Goal: Task Accomplishment & Management: Complete application form

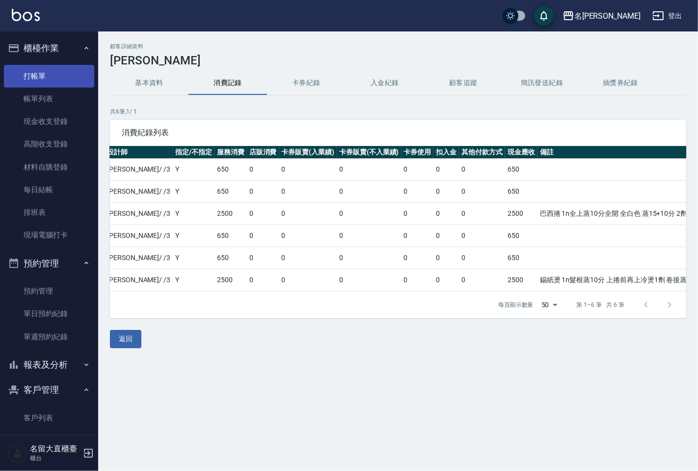
click at [64, 78] on link "打帳單" at bounding box center [49, 76] width 90 height 23
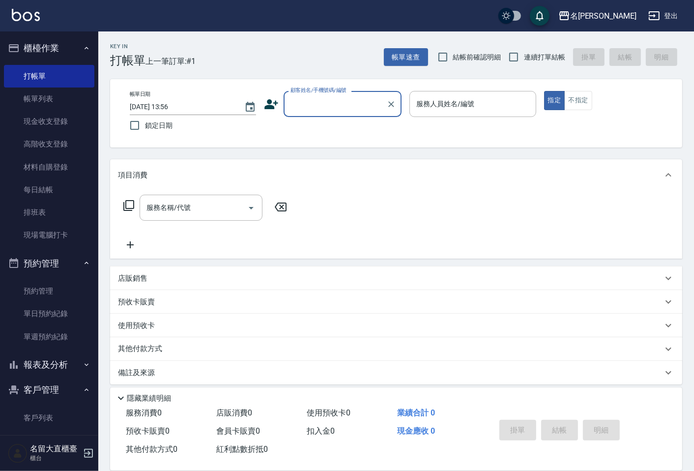
drag, startPoint x: 362, startPoint y: 107, endPoint x: 361, endPoint y: 113, distance: 6.1
click at [362, 107] on input "顧客姓名/手機號碼/編號" at bounding box center [335, 103] width 94 height 17
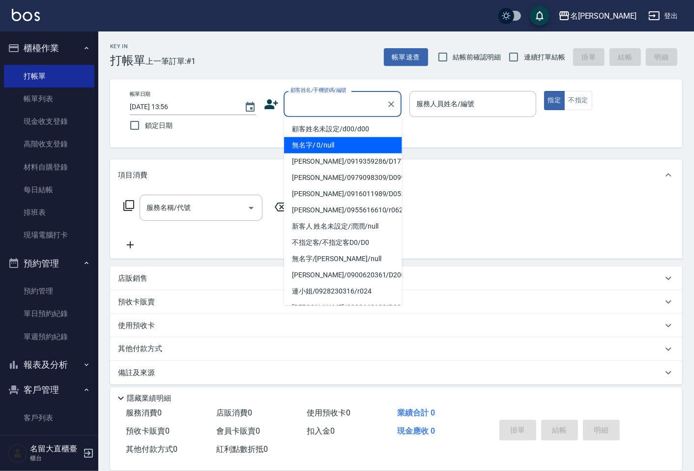
click at [353, 146] on li "無名字/ 0/null" at bounding box center [343, 145] width 118 height 16
type input "無名字/ 0/null"
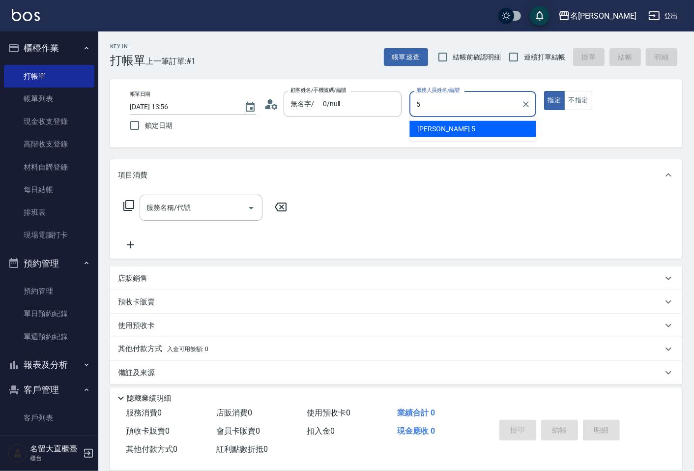
type input "Reese-5"
type button "true"
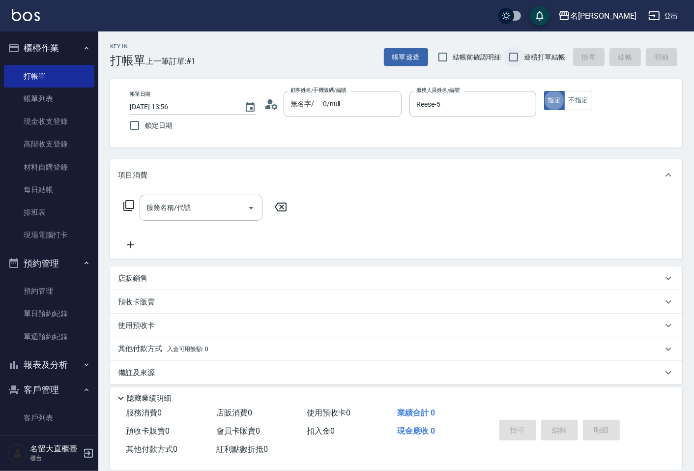
click at [512, 54] on input "連續打單結帳" at bounding box center [513, 57] width 21 height 21
checkbox input "true"
click at [590, 107] on button "不指定" at bounding box center [578, 100] width 28 height 19
click at [583, 105] on button "不指定" at bounding box center [578, 100] width 28 height 19
click at [161, 215] on input "服務名稱/代號" at bounding box center [193, 207] width 99 height 17
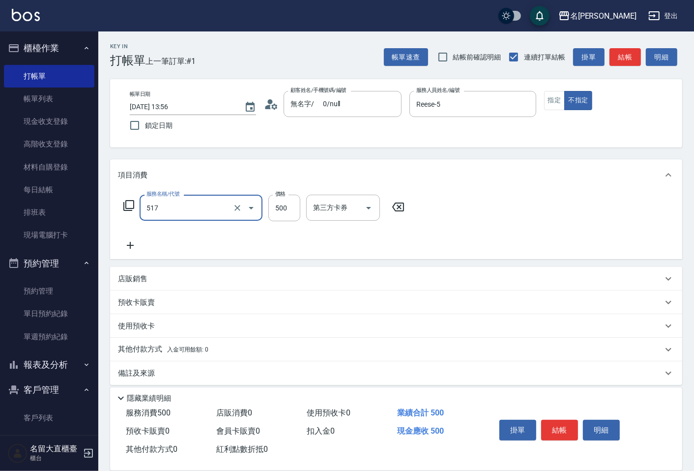
type input "舒醒頭皮(517)"
type input "600"
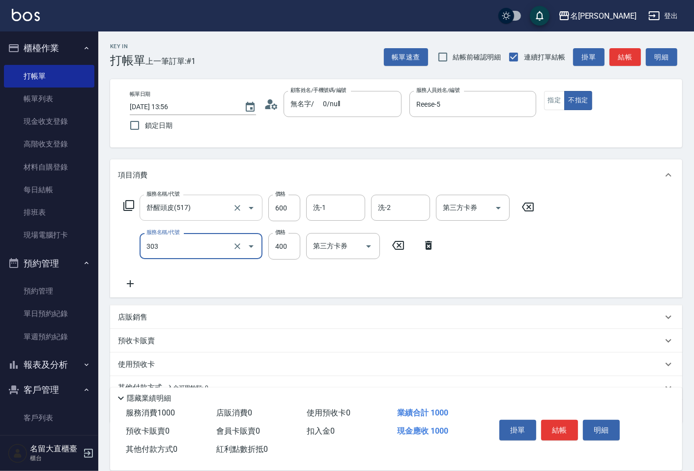
type input "剪髮(C級)(303)"
click at [615, 56] on button "結帳" at bounding box center [624, 57] width 31 height 18
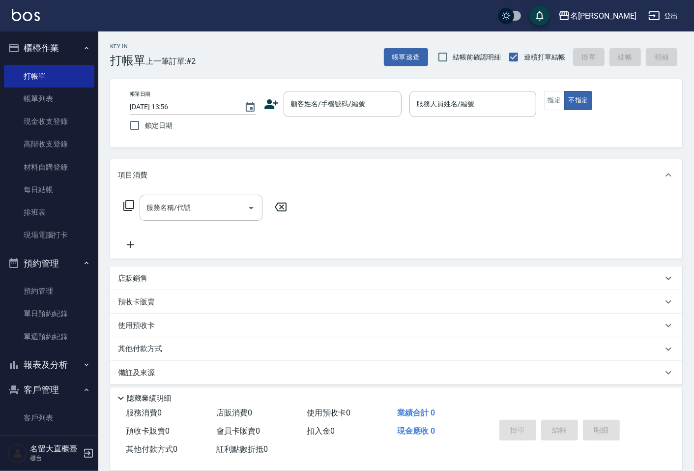
click at [373, 120] on div "帳單日期 [DATE] 13:56 鎖定日期 顧客姓名/手機號碼/編號 顧客姓名/手機號碼/編號 服務人員姓名/編號 服務人員姓名/編號 指定 不指定" at bounding box center [396, 113] width 548 height 45
click at [368, 116] on div "顧客姓名/手機號碼/編號" at bounding box center [342, 104] width 118 height 26
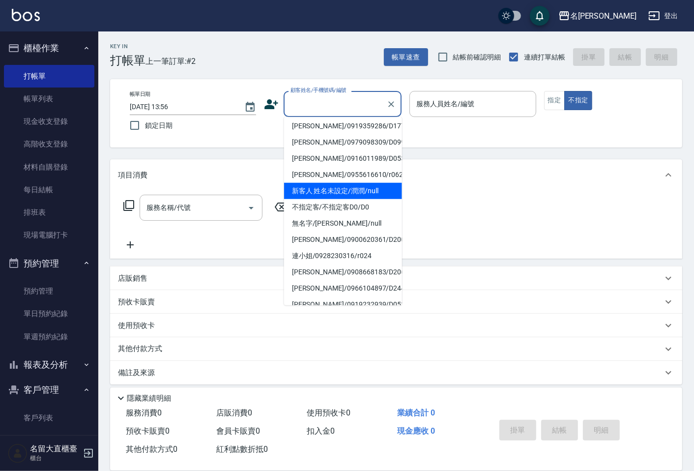
scroll to position [55, 0]
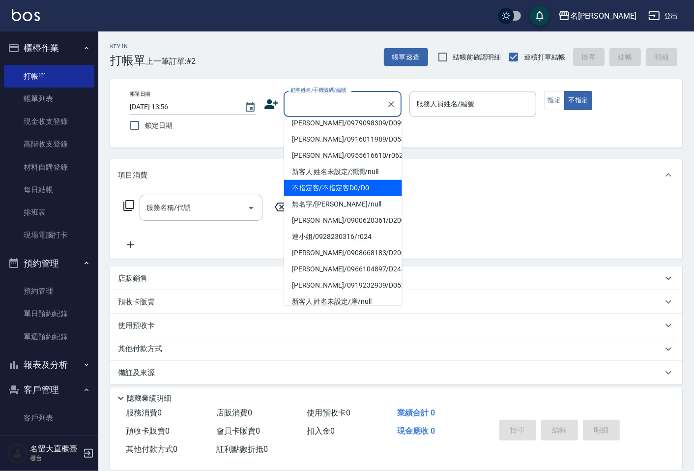
click at [333, 192] on li "不指定客/不指定客D0/D0" at bounding box center [343, 188] width 118 height 16
type input "不指定客/不指定客D0/D0"
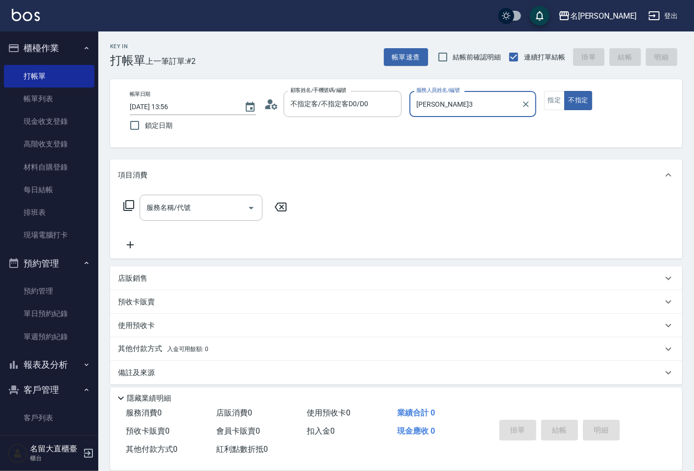
click at [413, 113] on div "[PERSON_NAME]-3 服務人員姓名/編號" at bounding box center [472, 104] width 126 height 26
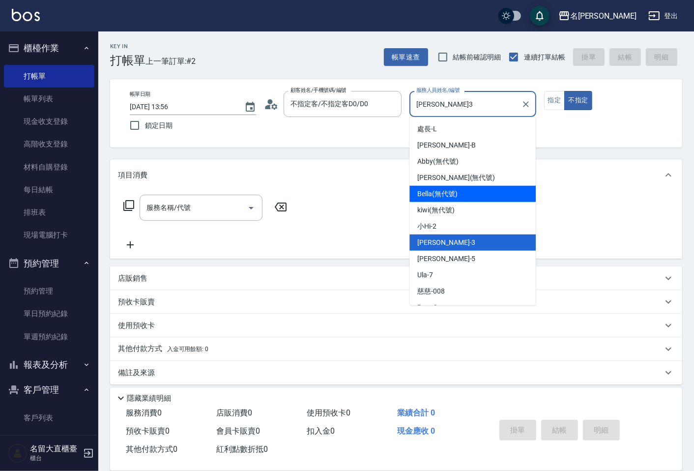
scroll to position [143, 0]
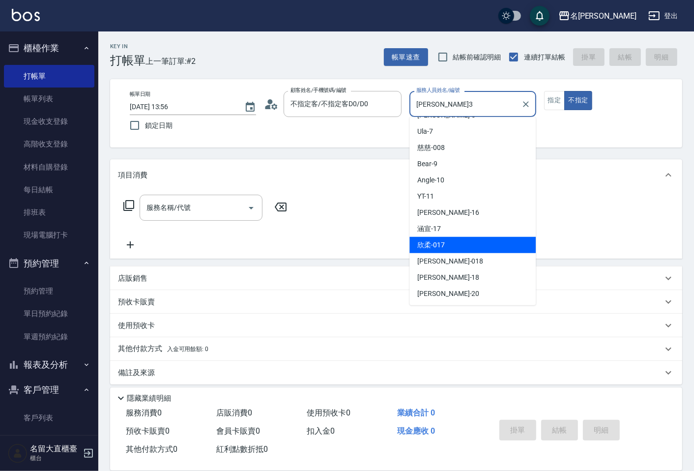
click at [428, 244] on span "欣柔 -017" at bounding box center [431, 245] width 28 height 10
type input "欣柔-017"
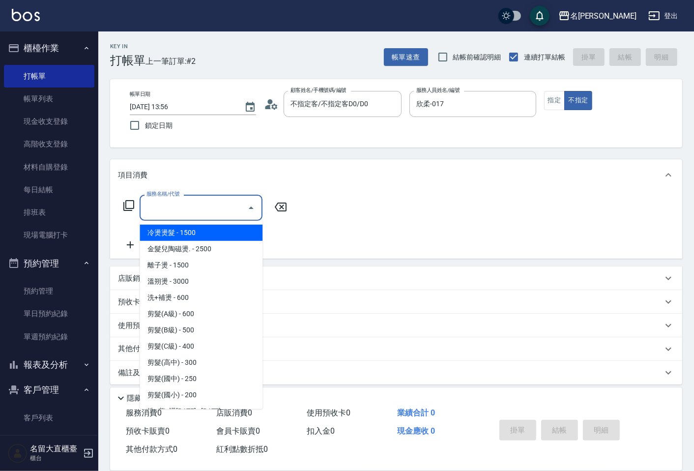
click at [216, 202] on input "服務名稱/代號" at bounding box center [193, 207] width 99 height 17
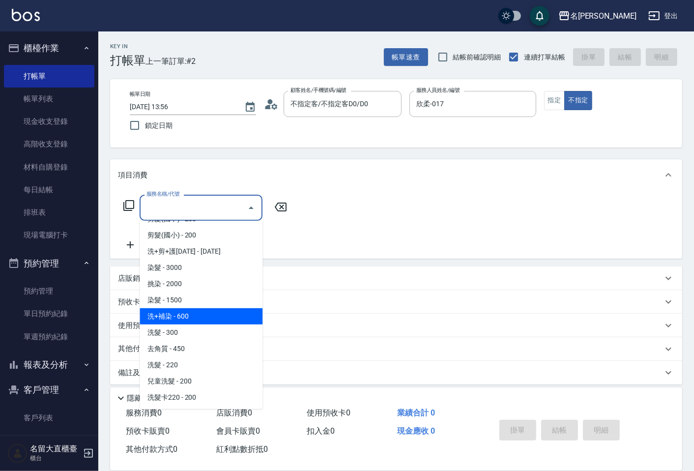
scroll to position [164, 0]
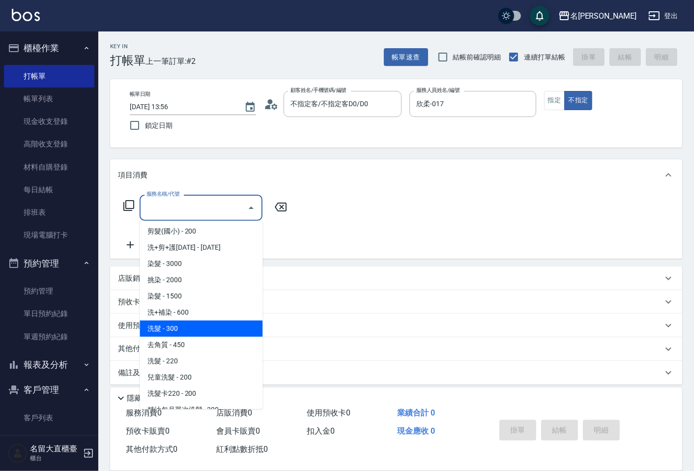
click at [182, 324] on span "洗髮 - 300" at bounding box center [200, 328] width 123 height 16
type input "洗髮(500)"
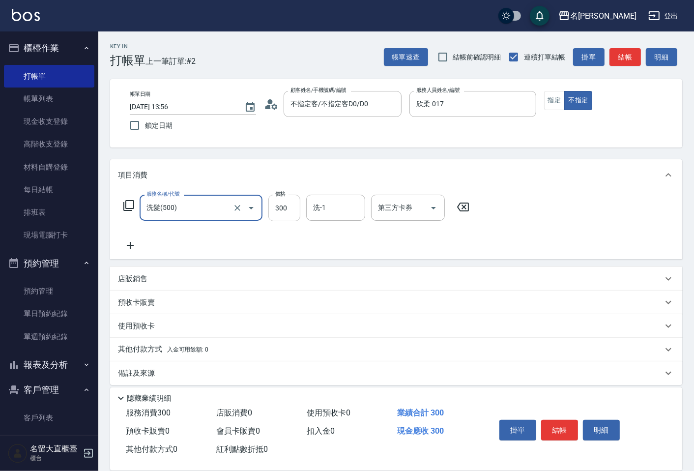
click at [280, 207] on input "300" at bounding box center [284, 208] width 32 height 27
type input "350"
click at [134, 244] on icon at bounding box center [130, 245] width 25 height 12
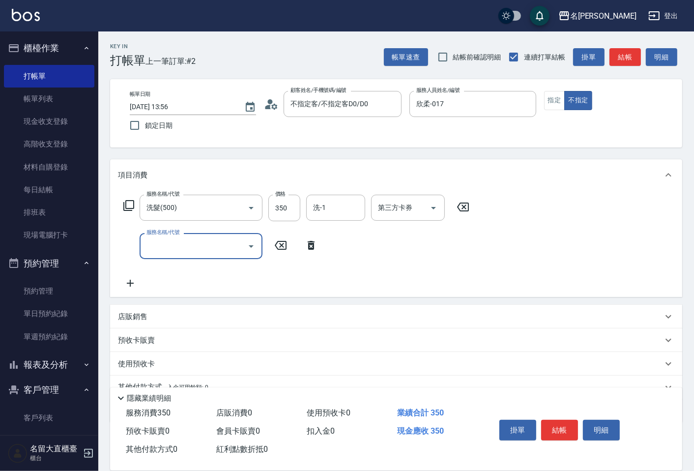
click at [151, 245] on input "服務名稱/代號" at bounding box center [193, 245] width 99 height 17
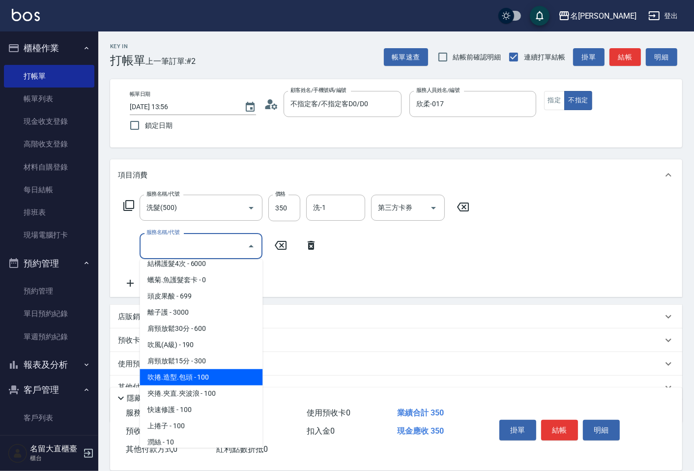
scroll to position [873, 0]
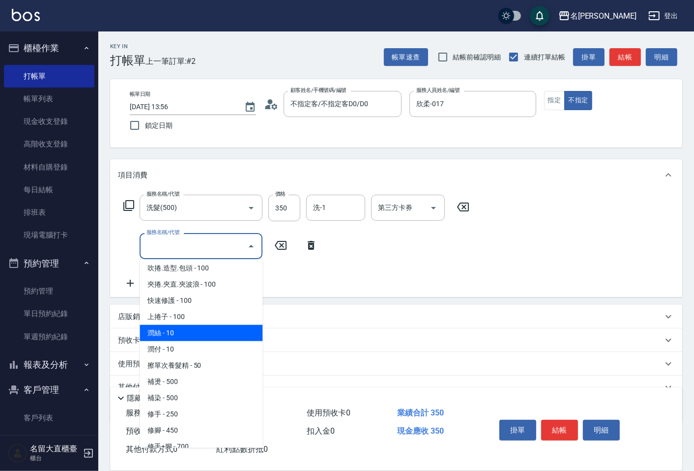
click at [182, 328] on span "潤絲 - 10" at bounding box center [200, 333] width 123 height 16
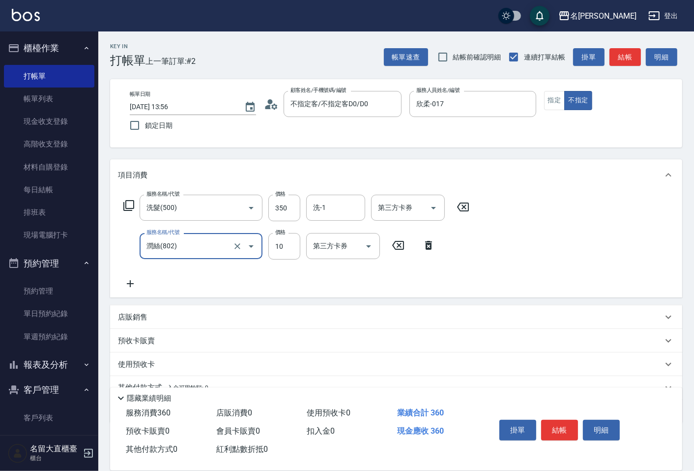
type input "潤絲(802)"
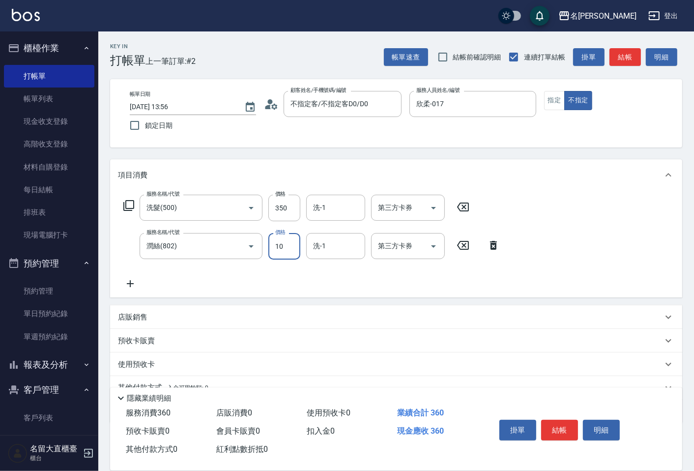
click at [278, 252] on input "10" at bounding box center [284, 246] width 32 height 27
type input "22"
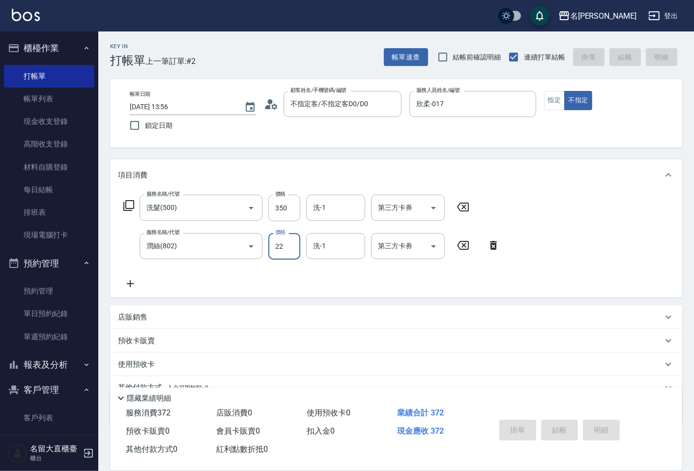
type input "[DATE] 14:09"
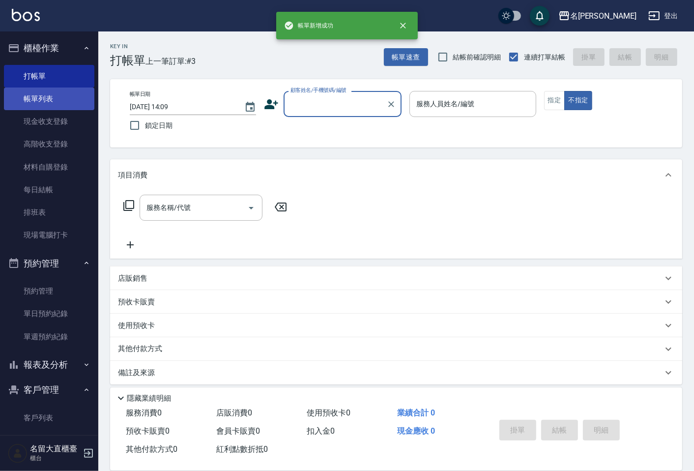
click at [59, 99] on link "帳單列表" at bounding box center [49, 98] width 90 height 23
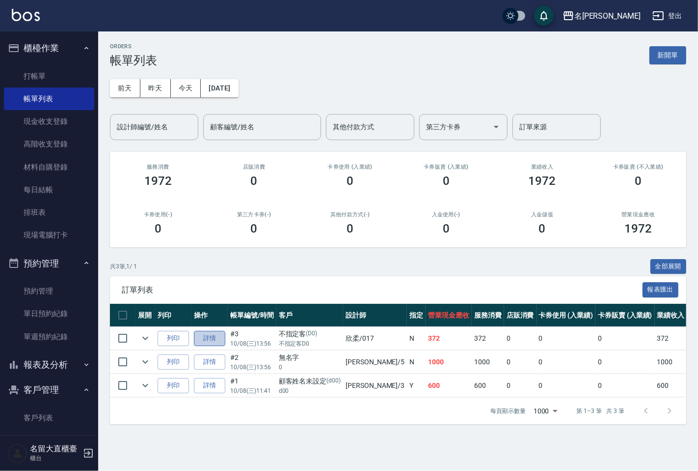
click at [213, 339] on link "詳情" at bounding box center [209, 338] width 31 height 15
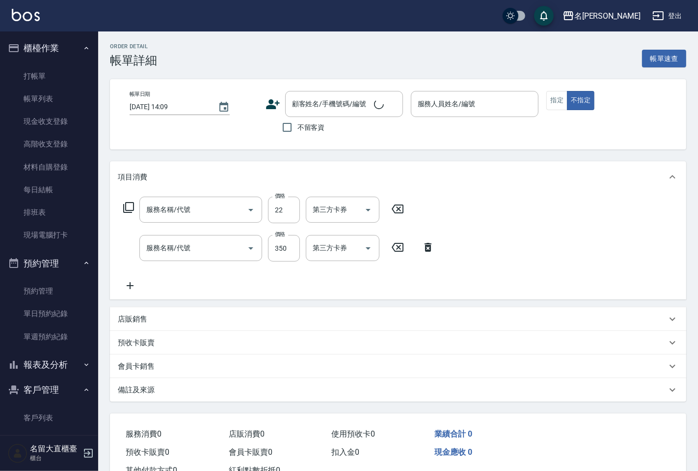
type input "[DATE] 13:56"
type input "欣柔-017"
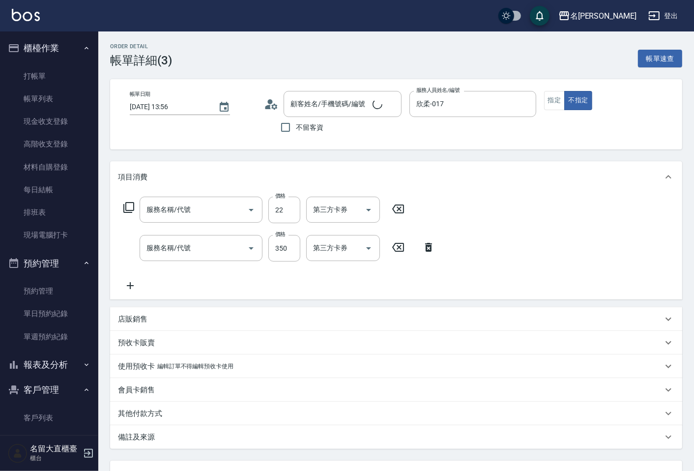
type input "潤絲(802)"
type input "洗髮(500)"
type input "不指定客/不指定客D0/D0"
click at [285, 214] on input "22" at bounding box center [284, 209] width 32 height 27
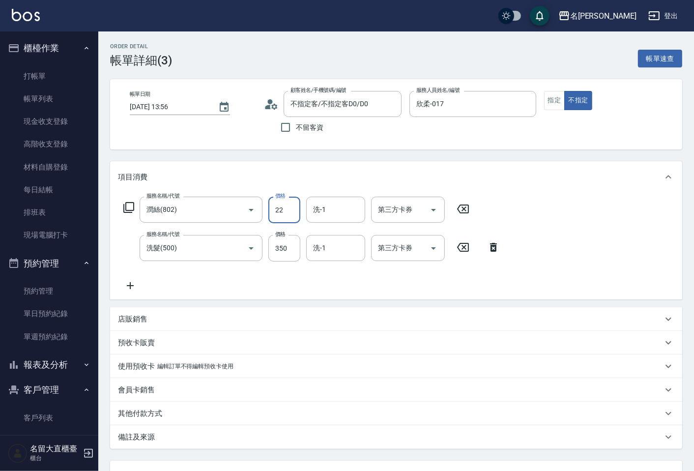
click at [285, 214] on input "22" at bounding box center [284, 209] width 32 height 27
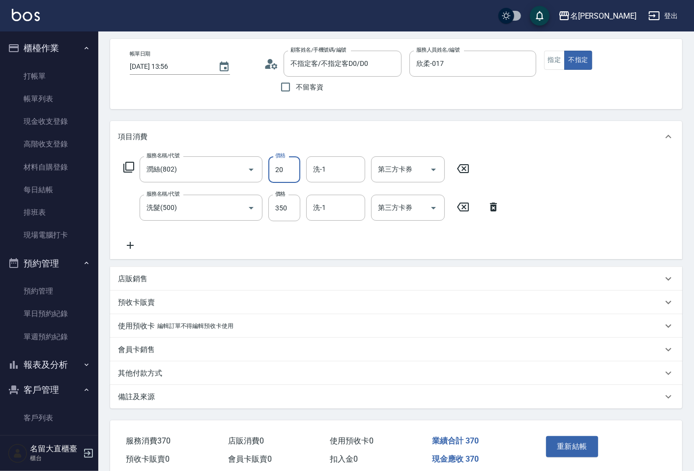
scroll to position [82, 0]
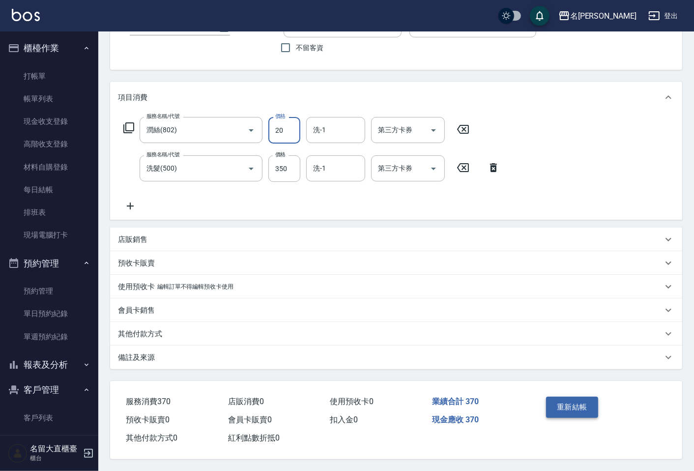
type input "20"
click at [559, 400] on button "重新結帳" at bounding box center [572, 406] width 52 height 21
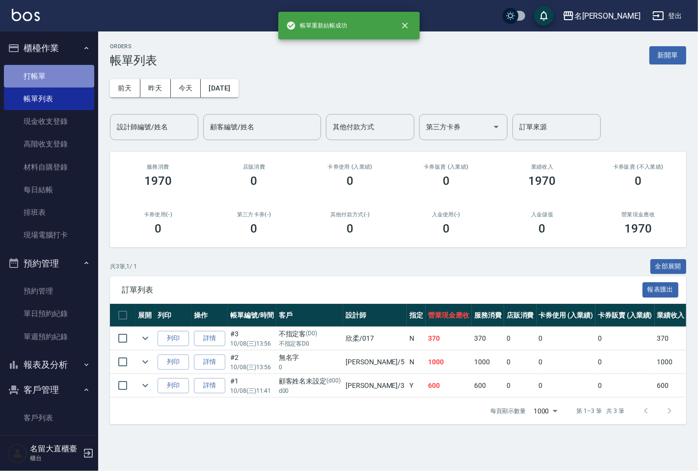
click at [64, 77] on link "打帳單" at bounding box center [49, 76] width 90 height 23
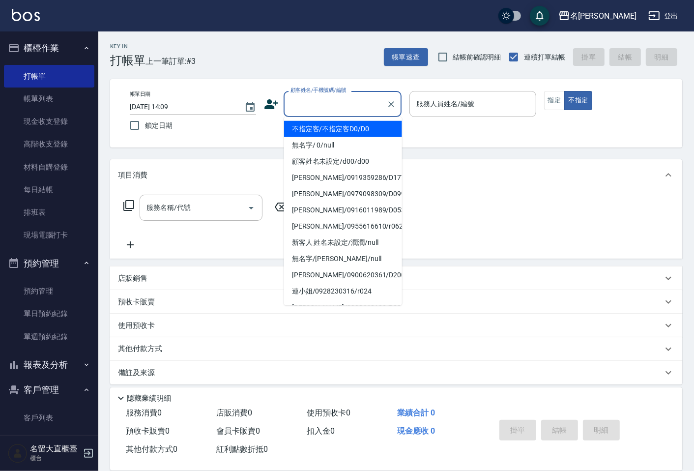
click at [298, 110] on input "顧客姓名/手機號碼/編號" at bounding box center [335, 103] width 94 height 17
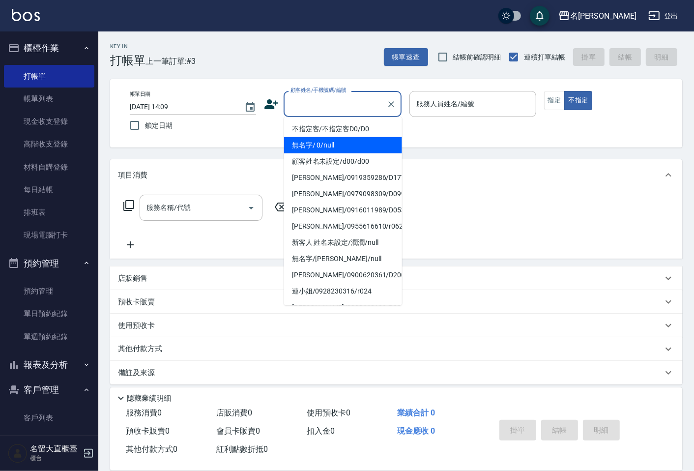
click at [334, 140] on li "無名字/ 0/null" at bounding box center [343, 145] width 118 height 16
type input "無名字/ 0/null"
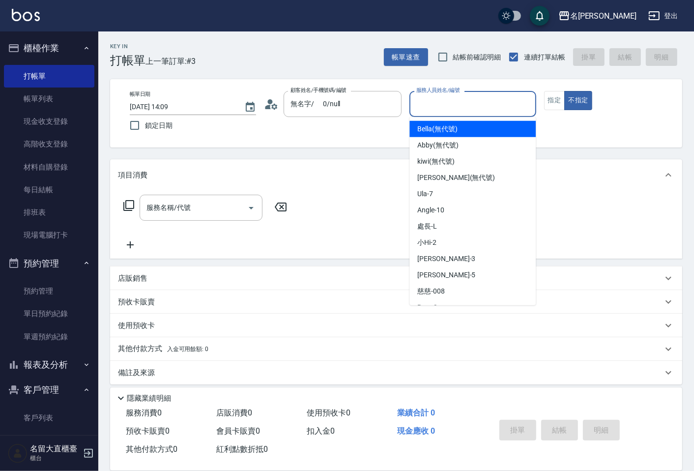
click at [426, 106] on input "服務人員姓名/編號" at bounding box center [472, 103] width 117 height 17
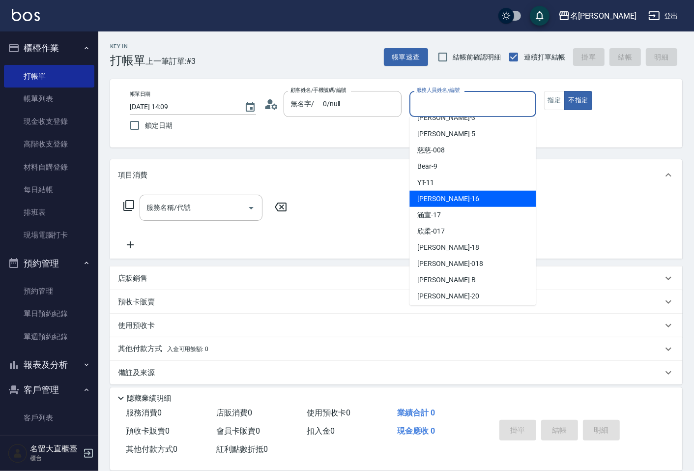
scroll to position [143, 0]
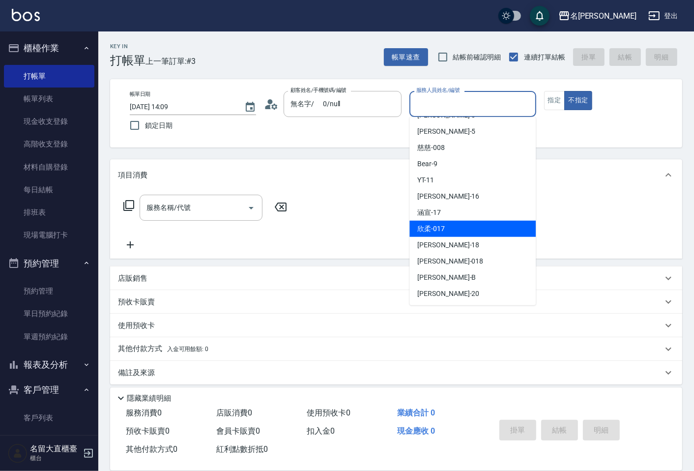
click at [453, 227] on div "欣柔 -017" at bounding box center [472, 229] width 126 height 16
type input "欣柔-017"
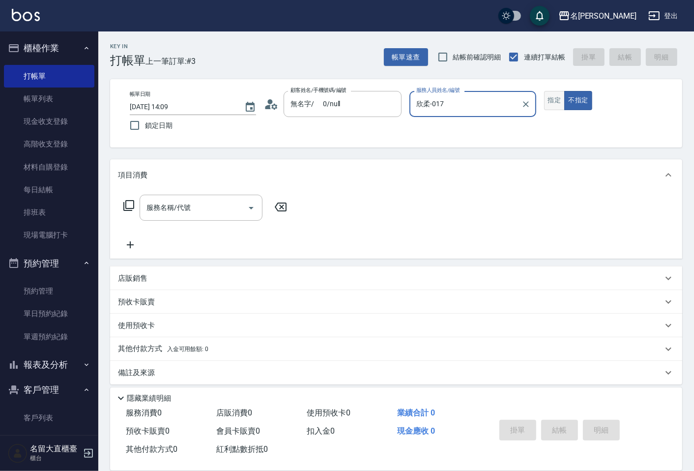
click at [544, 105] on button "指定" at bounding box center [554, 100] width 21 height 19
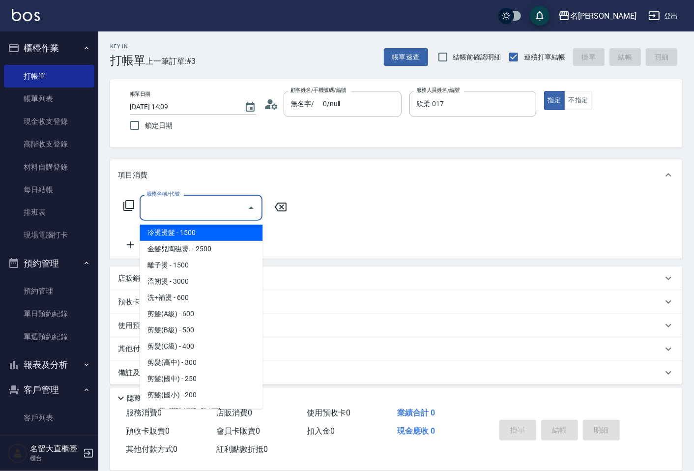
click at [232, 205] on input "服務名稱/代號" at bounding box center [193, 207] width 99 height 17
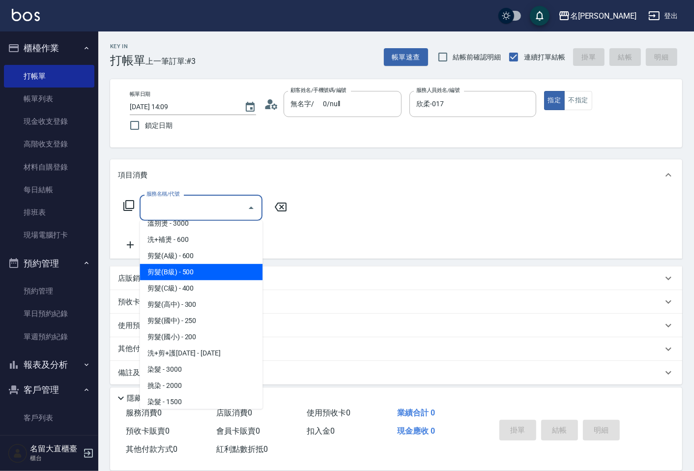
scroll to position [0, 0]
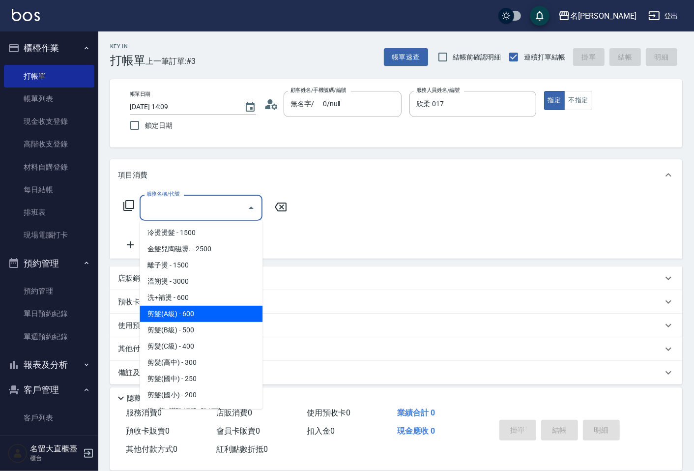
click at [188, 306] on span "剪髮(A級) - 600" at bounding box center [200, 314] width 123 height 16
type input "剪髮(A級)(301)"
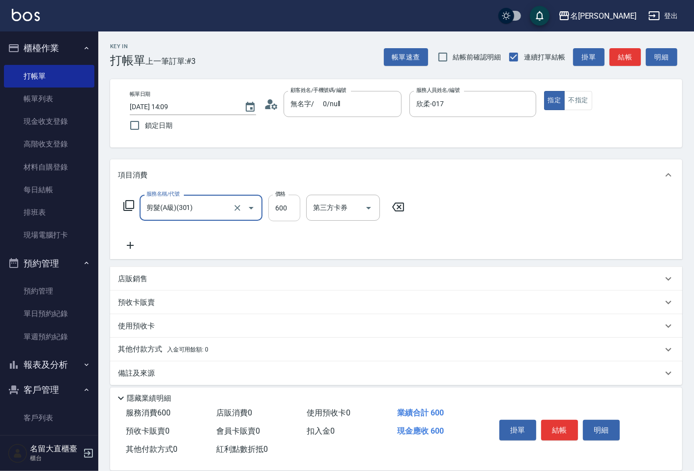
click at [290, 208] on input "600" at bounding box center [284, 208] width 32 height 27
type input "200"
click at [548, 428] on button "結帳" at bounding box center [559, 429] width 37 height 21
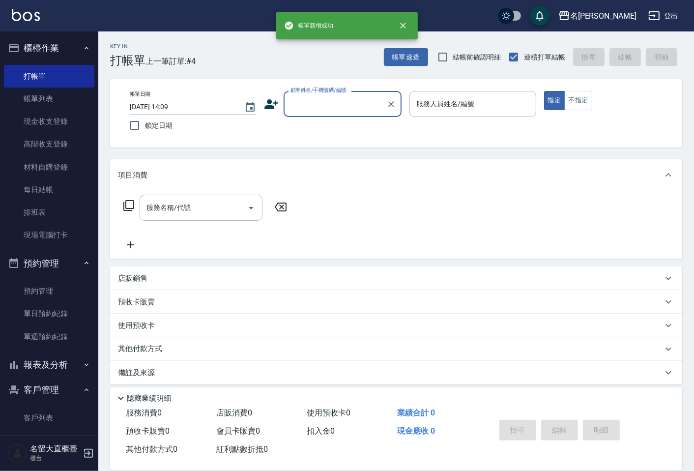
scroll to position [55, 0]
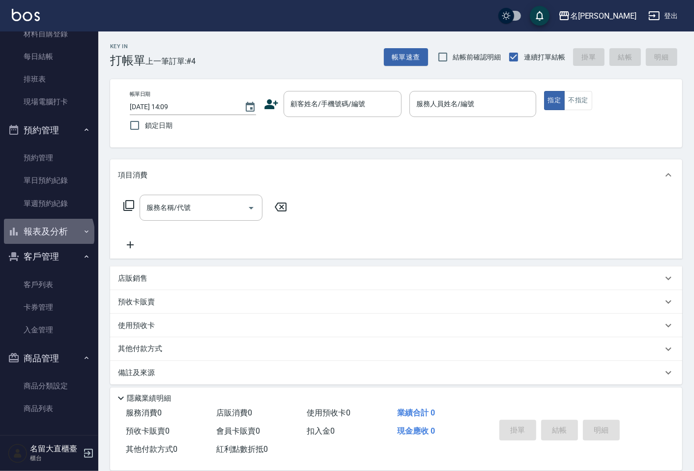
click at [48, 234] on button "報表及分析" at bounding box center [49, 232] width 90 height 26
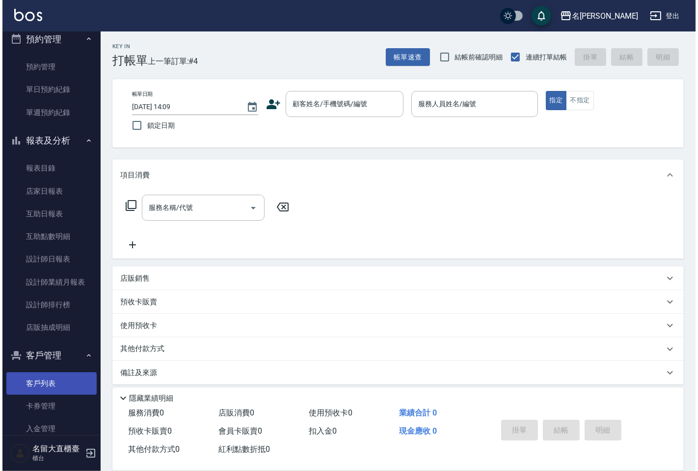
scroll to position [322, 0]
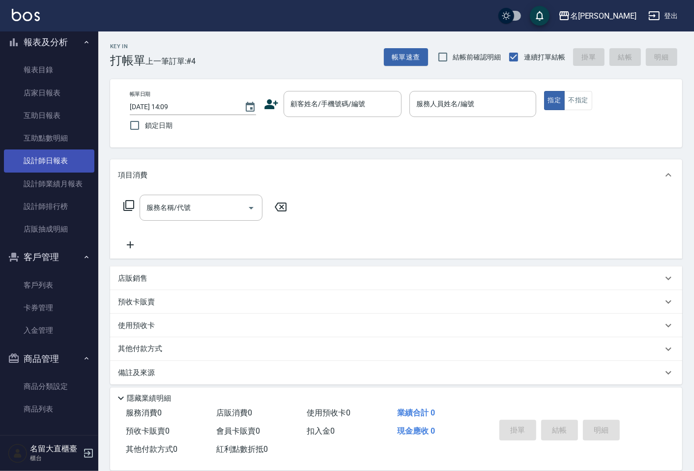
click at [57, 166] on link "設計師日報表" at bounding box center [49, 160] width 90 height 23
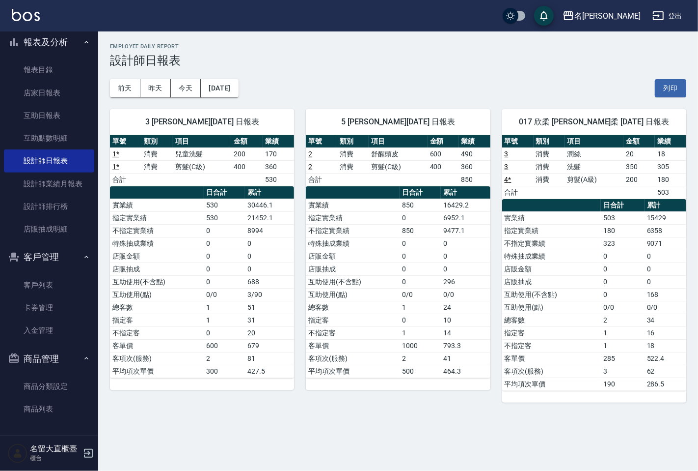
click at [603, 201] on th "日合計" at bounding box center [623, 205] width 44 height 13
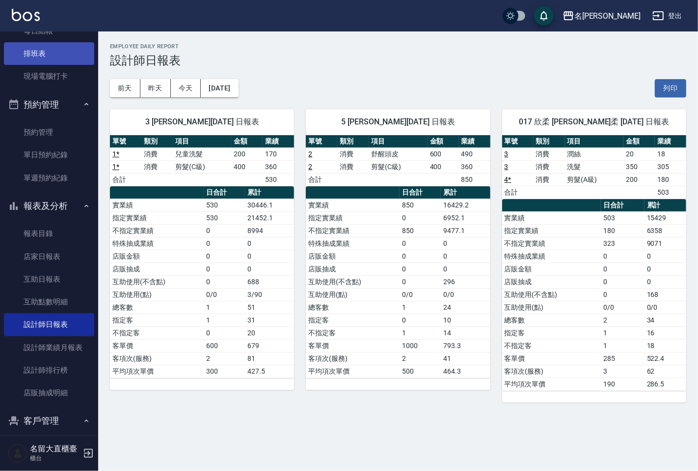
click at [44, 59] on link "排班表" at bounding box center [49, 53] width 90 height 23
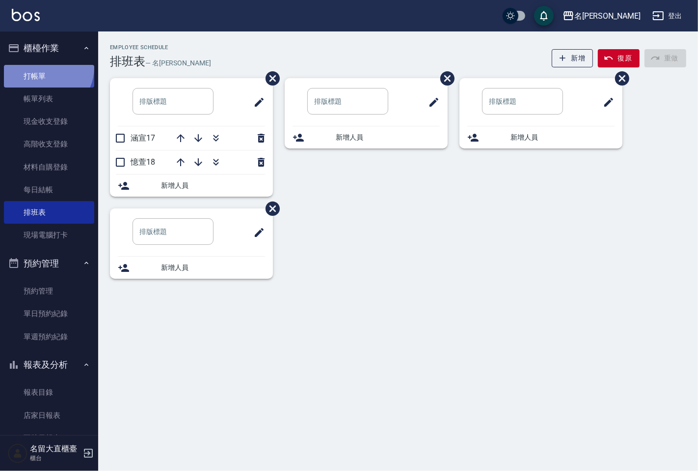
click at [45, 67] on link "打帳單" at bounding box center [49, 76] width 90 height 23
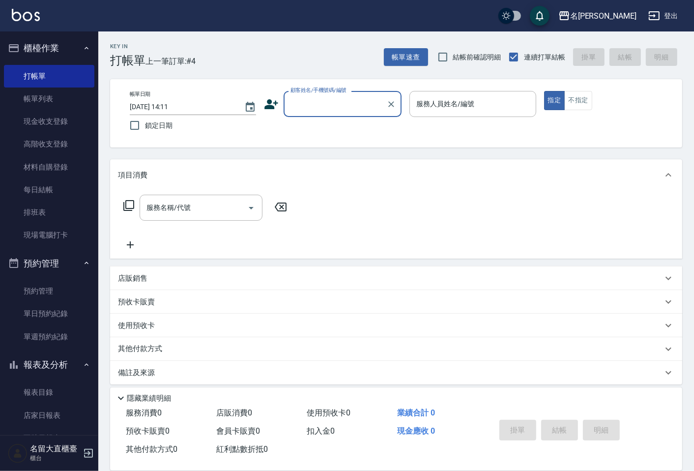
click at [311, 100] on input "顧客姓名/手機號碼/編號" at bounding box center [335, 103] width 94 height 17
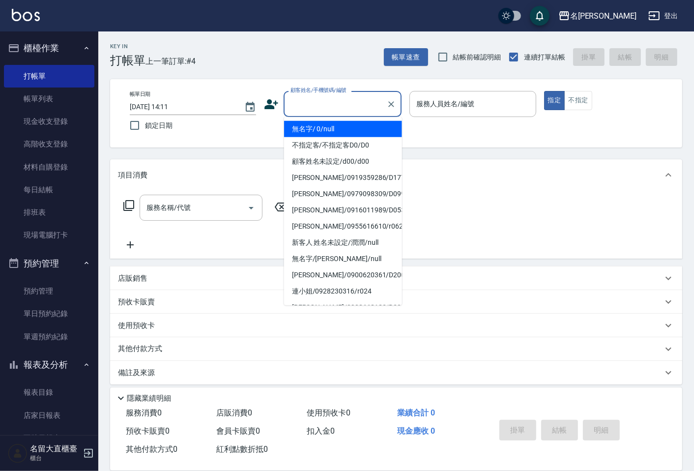
click at [317, 123] on li "無名字/ 0/null" at bounding box center [343, 129] width 118 height 16
type input "無名字/ 0/null"
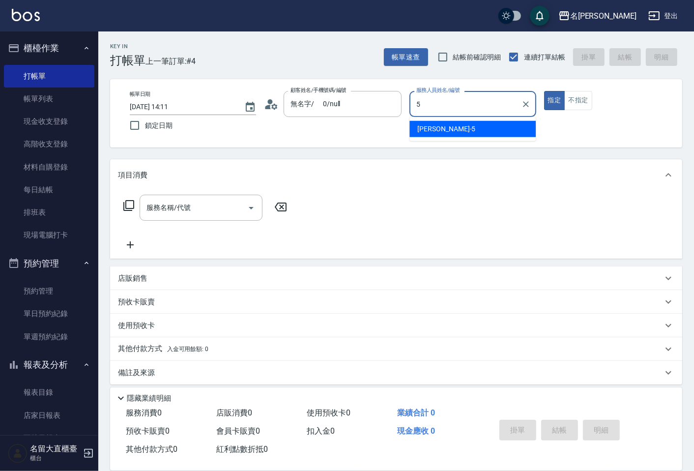
type input "Reese-5"
type button "true"
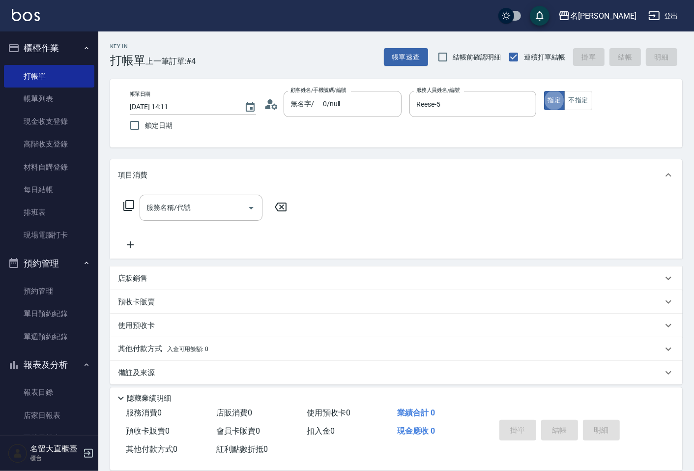
click at [573, 110] on div "帳單日期 [DATE] 14:11 鎖定日期 顧客姓名/手機號碼/編號 無名字/ 0/null 顧客姓名/手機號碼/編號 服務人員姓名/編號 [PERSON_…" at bounding box center [396, 113] width 548 height 45
click at [576, 109] on button "不指定" at bounding box center [578, 100] width 28 height 19
click at [219, 198] on div "服務名稱/代號" at bounding box center [200, 208] width 123 height 26
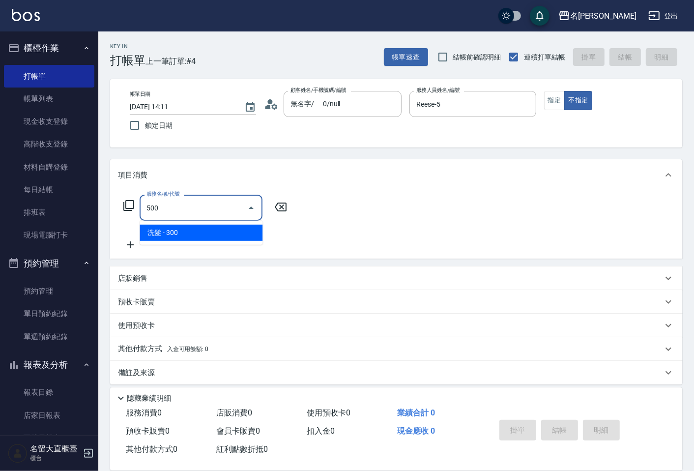
type input "洗髮(500)"
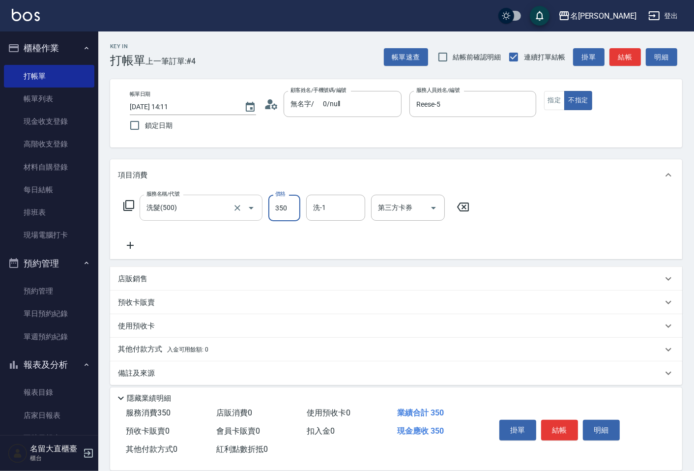
type input "350"
type input "欣柔-017"
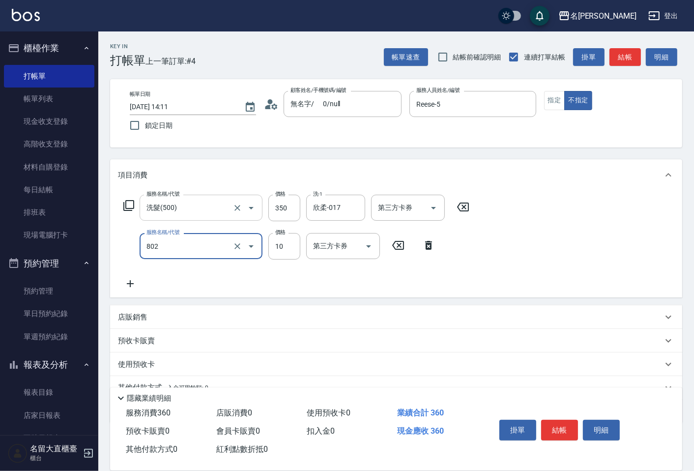
type input "潤絲(802)"
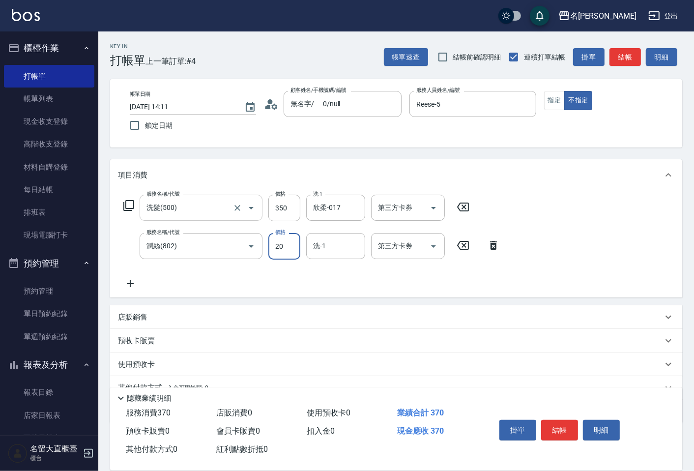
type input "20"
type input "欣柔-017"
click at [623, 66] on div "帳單速查 結帳前確認明細 連續打單結帳 掛單 結帳 明細" at bounding box center [533, 57] width 298 height 21
click at [625, 57] on button "結帳" at bounding box center [624, 57] width 31 height 18
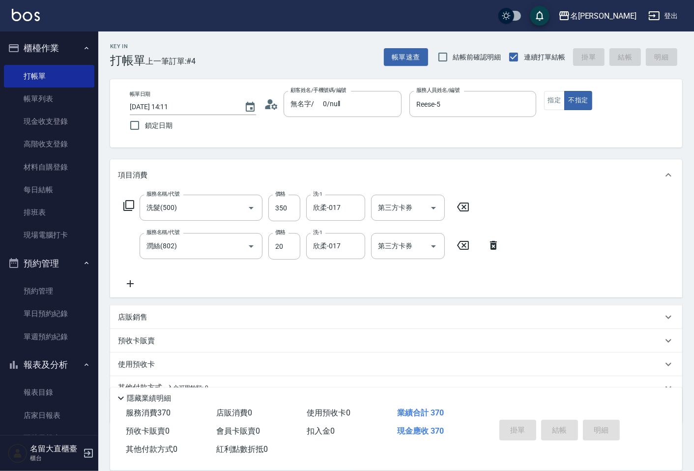
type input "[DATE] 14:12"
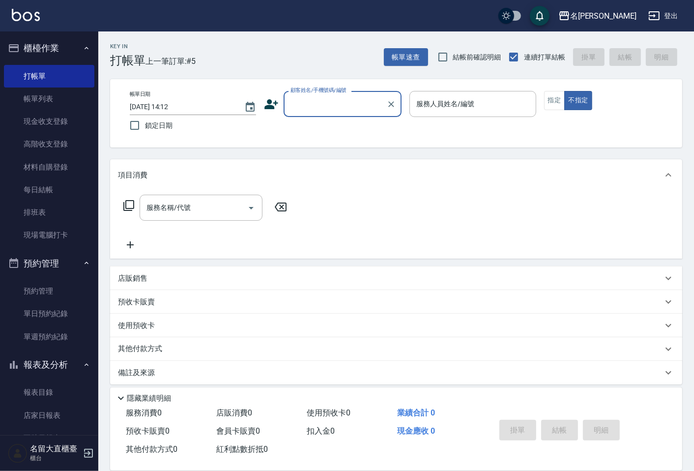
drag, startPoint x: 622, startPoint y: 50, endPoint x: 533, endPoint y: 14, distance: 95.9
click at [622, 48] on div "帳單速查 結帳前確認明細 連續打單結帳 掛單 結帳 明細" at bounding box center [533, 57] width 298 height 21
